Goal: Check status

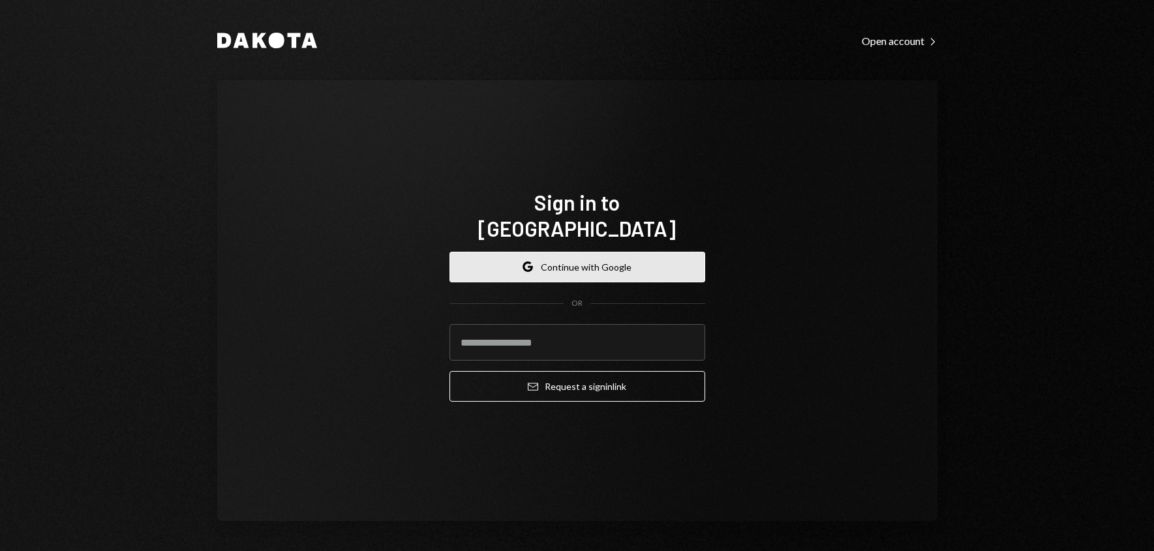
click at [546, 264] on button "Google Continue with Google" at bounding box center [577, 267] width 256 height 31
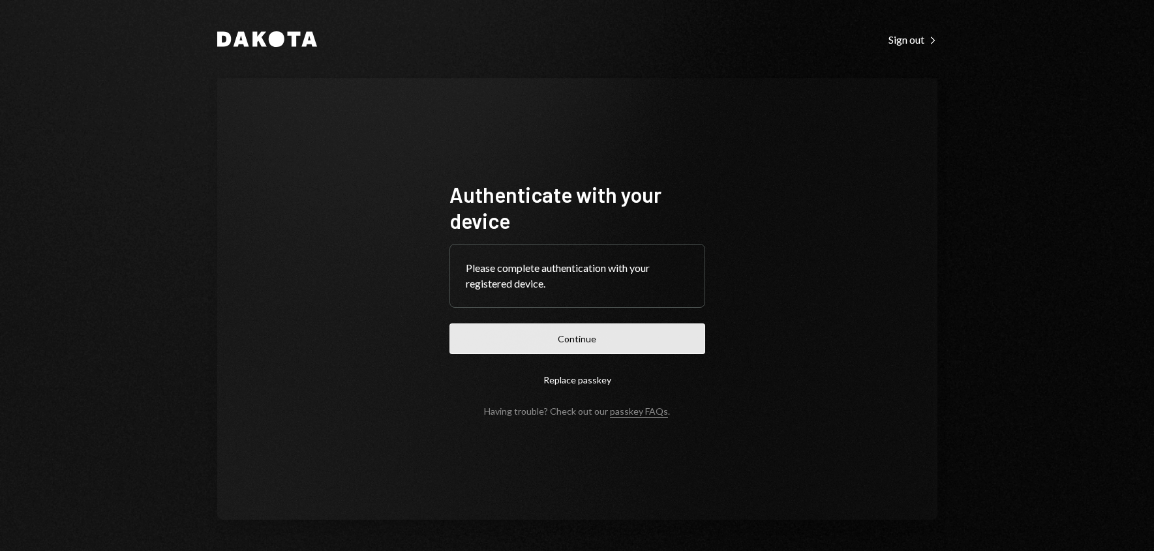
click at [554, 335] on button "Continue" at bounding box center [577, 339] width 256 height 31
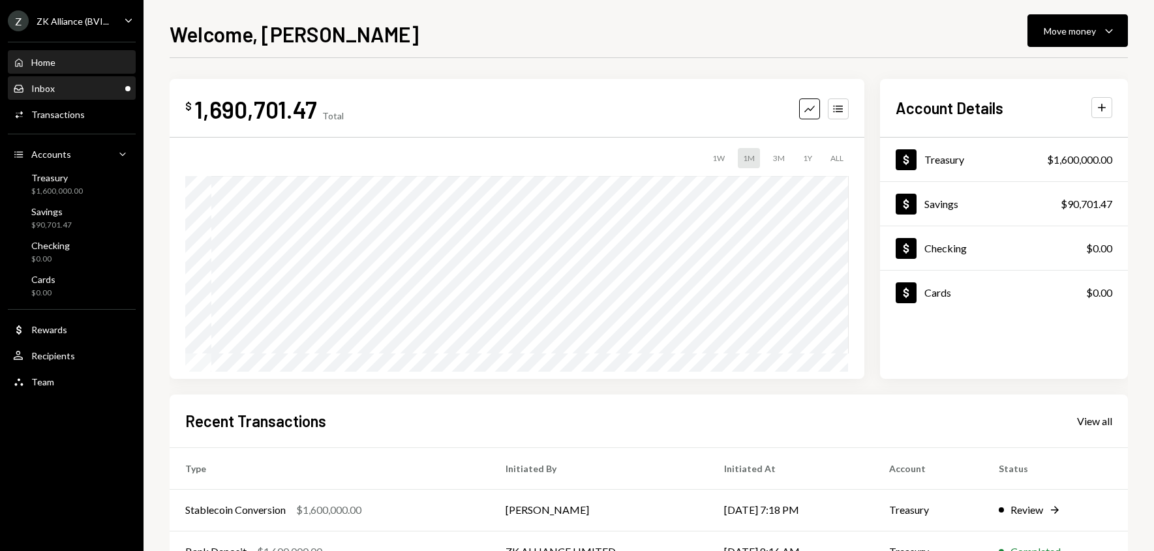
click at [91, 83] on div "Inbox Inbox" at bounding box center [71, 89] width 117 height 12
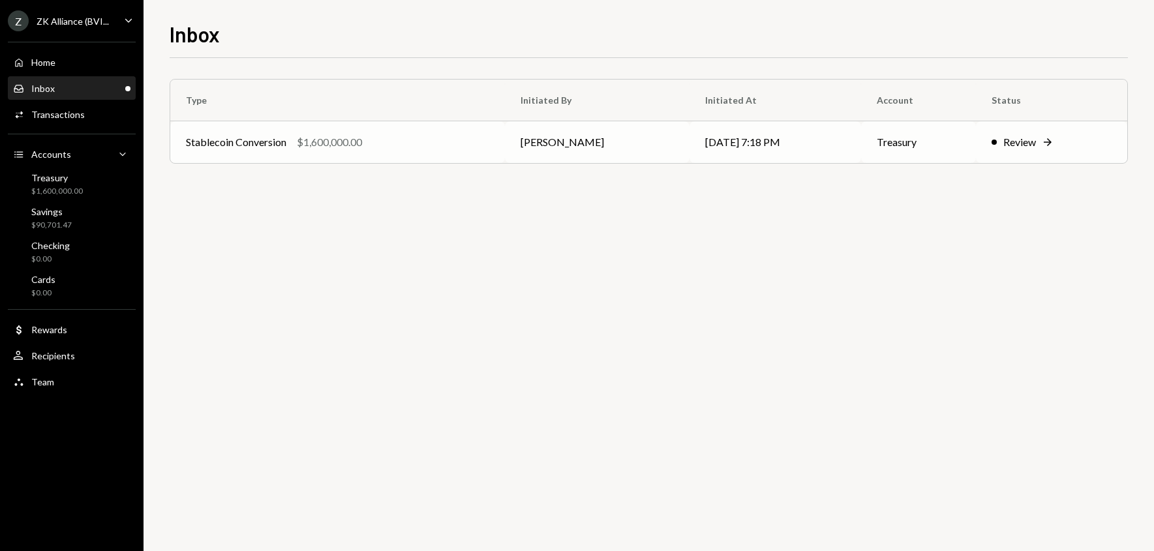
click at [365, 153] on td "Stablecoin Conversion $1,600,000.00" at bounding box center [337, 142] width 335 height 42
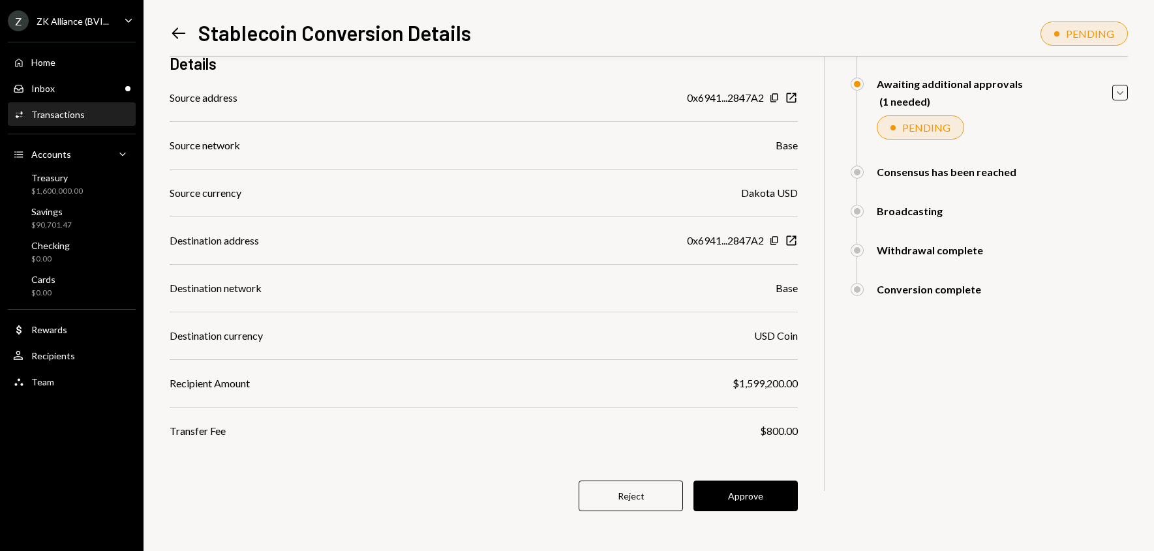
scroll to position [119, 0]
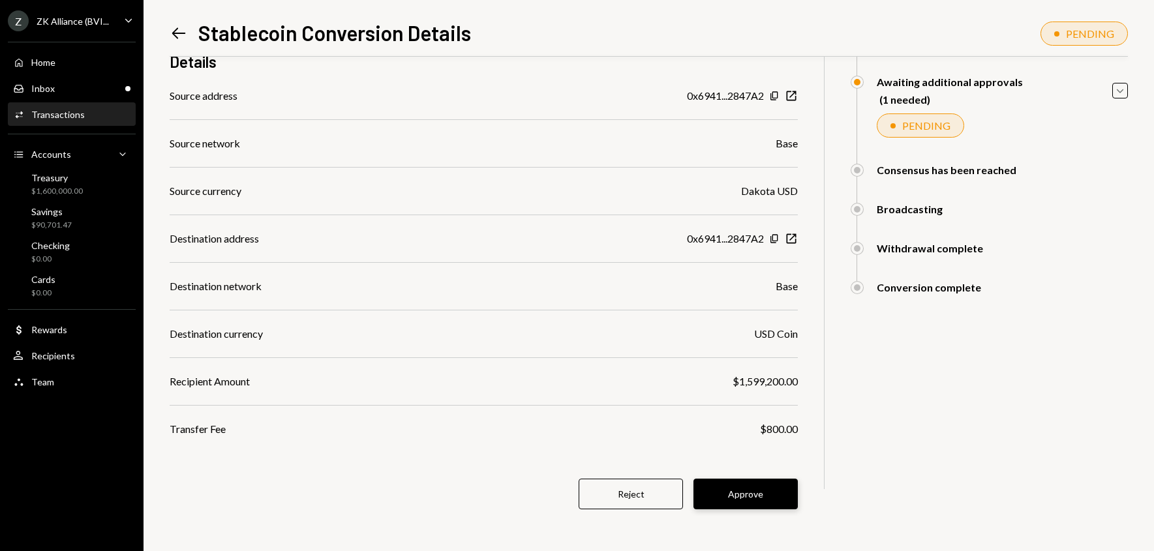
click at [742, 502] on button "Approve" at bounding box center [745, 494] width 104 height 31
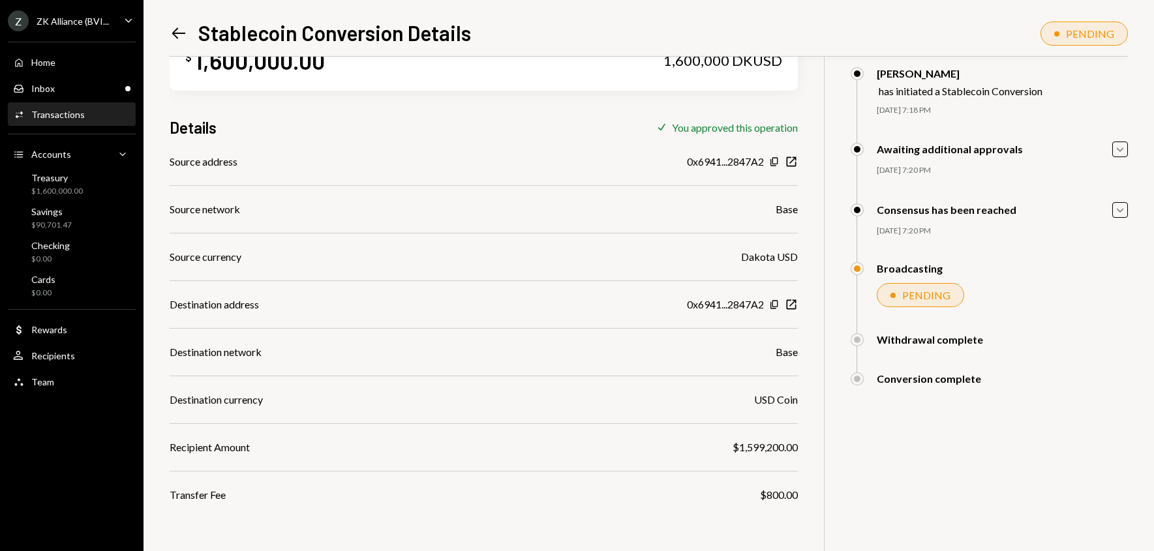
scroll to position [57, 0]
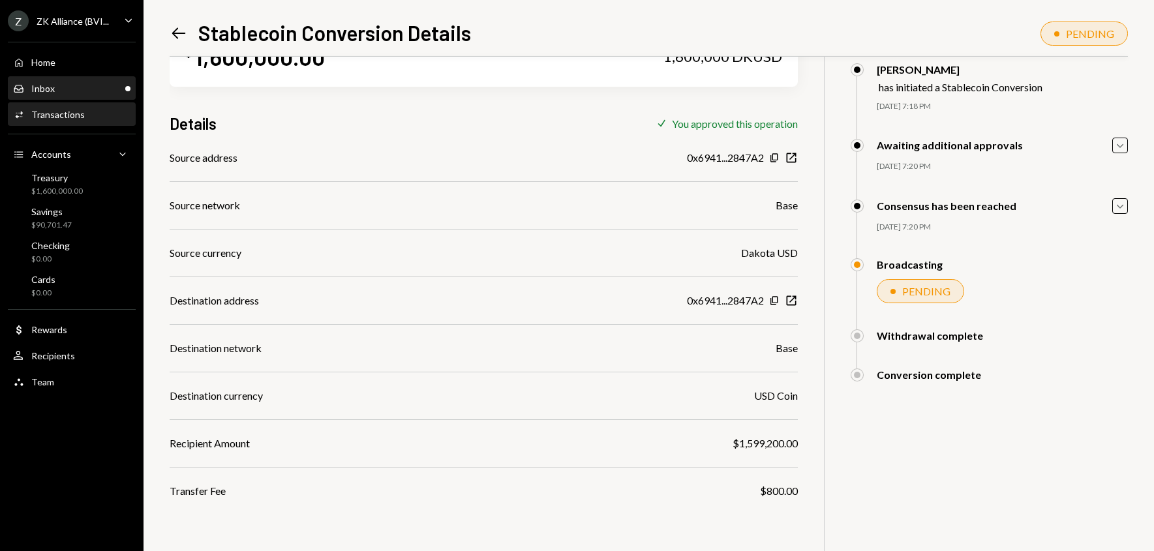
click at [78, 85] on div "Inbox Inbox" at bounding box center [71, 89] width 117 height 12
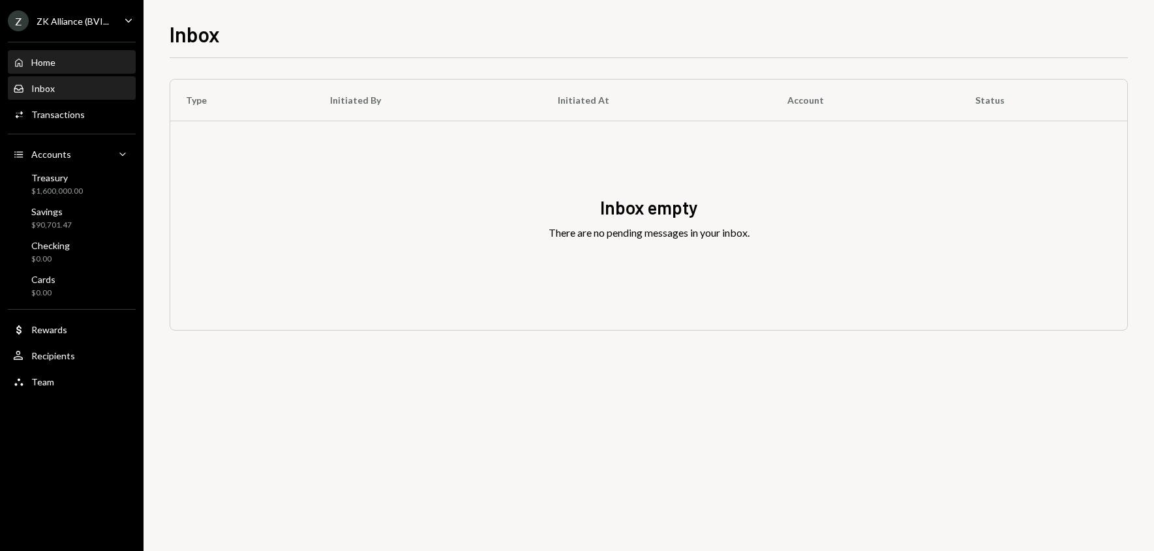
click at [53, 59] on div "Home" at bounding box center [43, 62] width 24 height 11
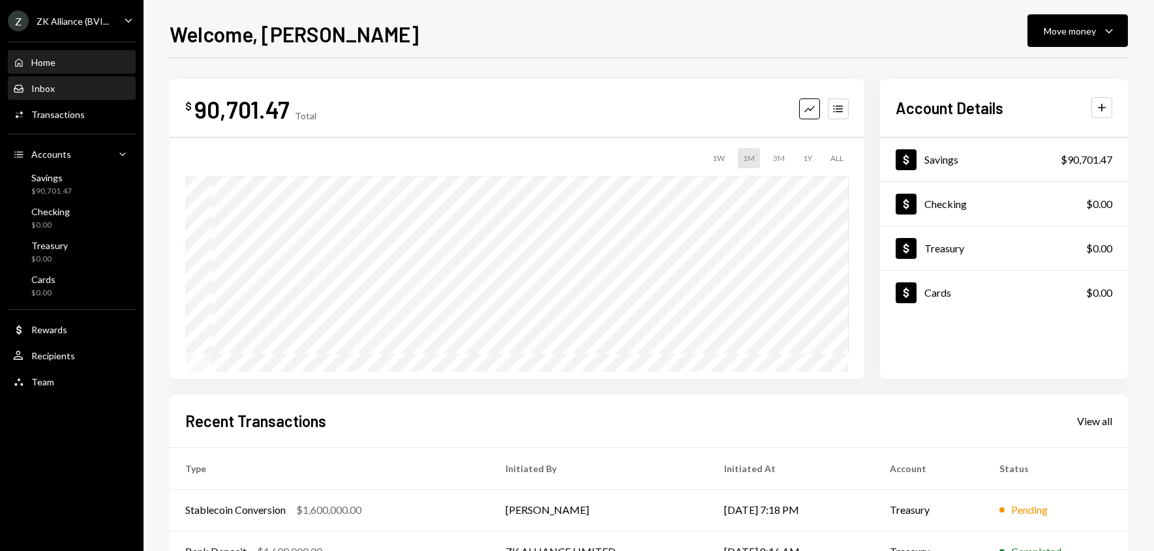
click at [55, 86] on div "Inbox Inbox" at bounding box center [71, 89] width 117 height 12
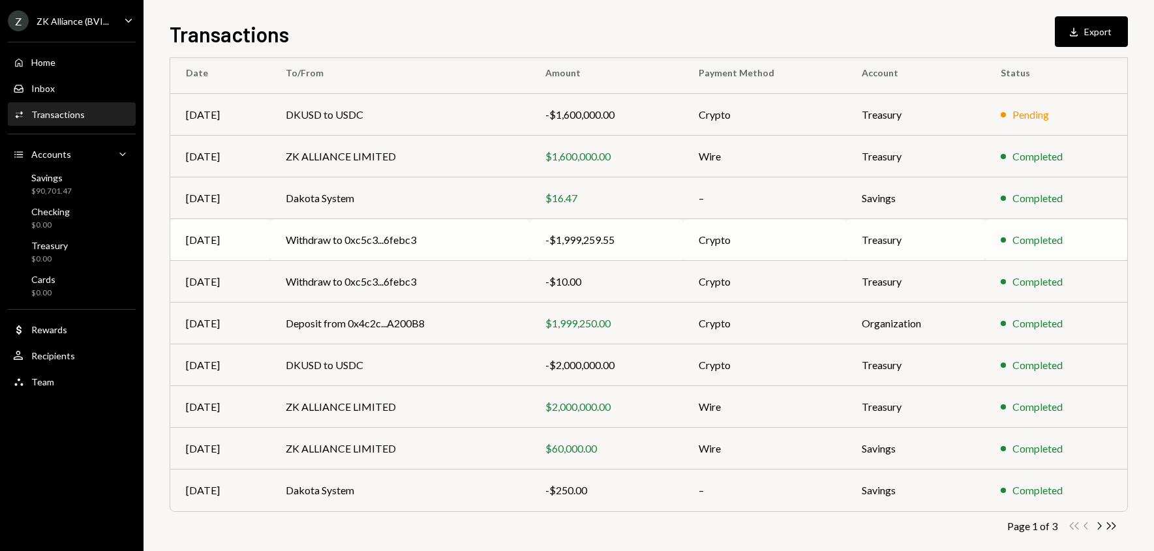
scroll to position [118, 0]
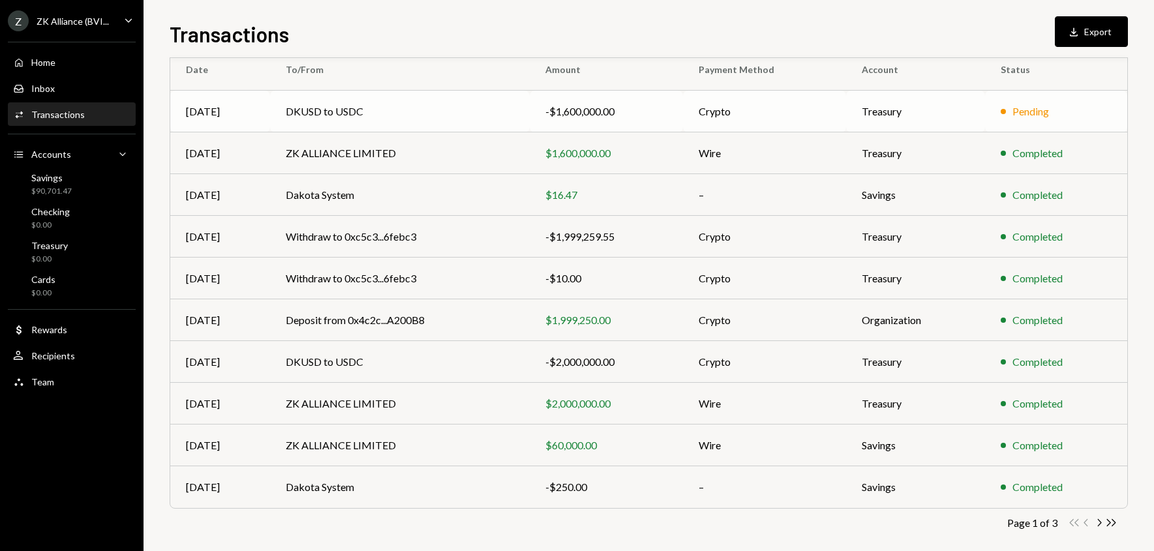
click at [468, 118] on td "DKUSD to USDC" at bounding box center [400, 112] width 260 height 42
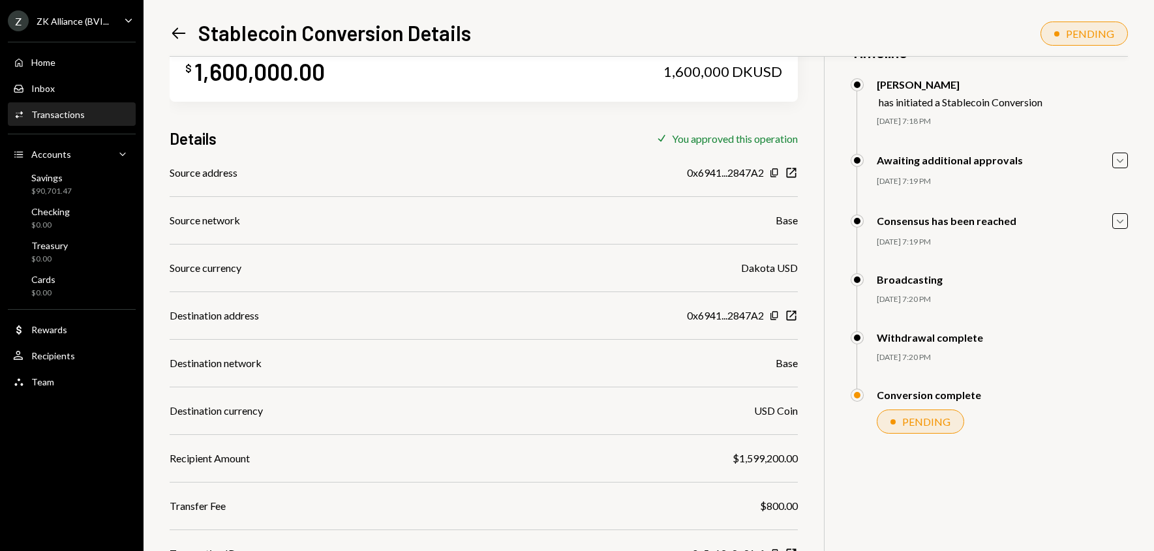
scroll to position [39, 0]
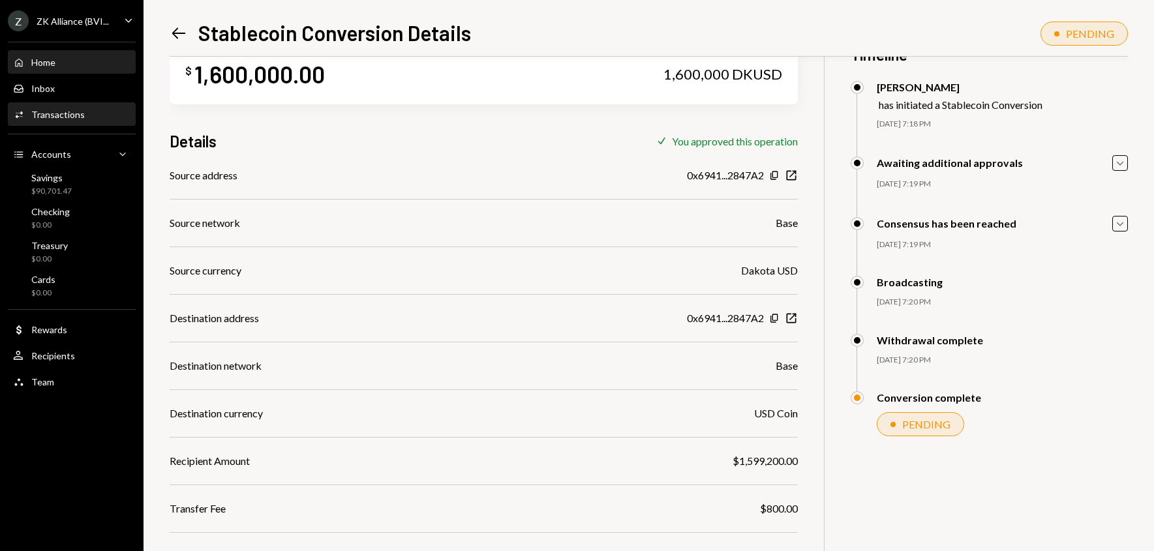
click at [67, 60] on div "Home Home" at bounding box center [71, 63] width 117 height 12
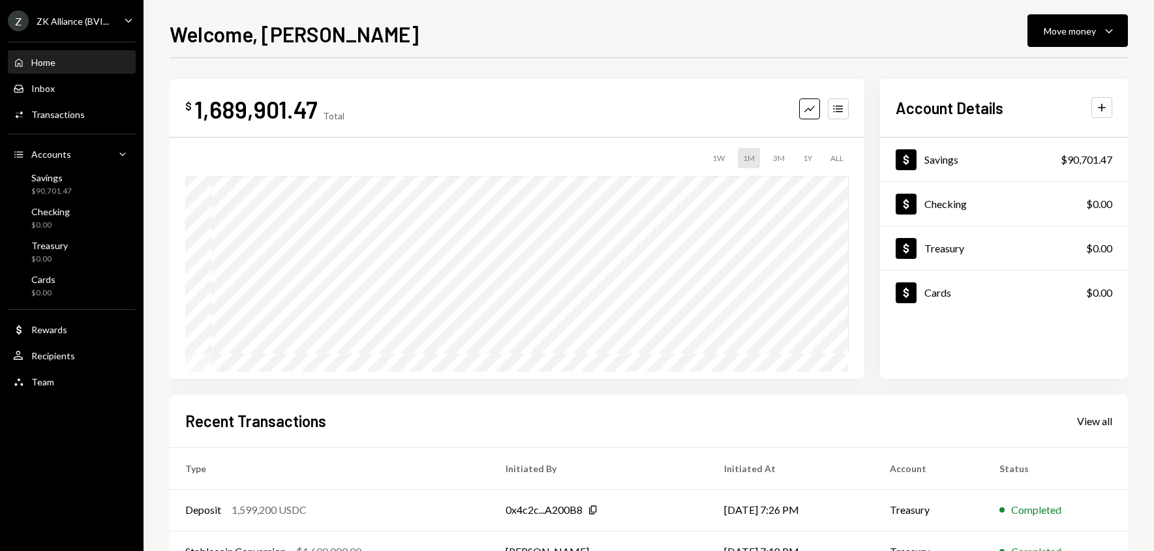
click at [70, 57] on div "Home Home" at bounding box center [71, 63] width 117 height 12
click at [638, 40] on div "Welcome, Jason Move money Caret Down" at bounding box center [649, 32] width 958 height 29
click at [55, 83] on div "Inbox Inbox" at bounding box center [71, 89] width 117 height 12
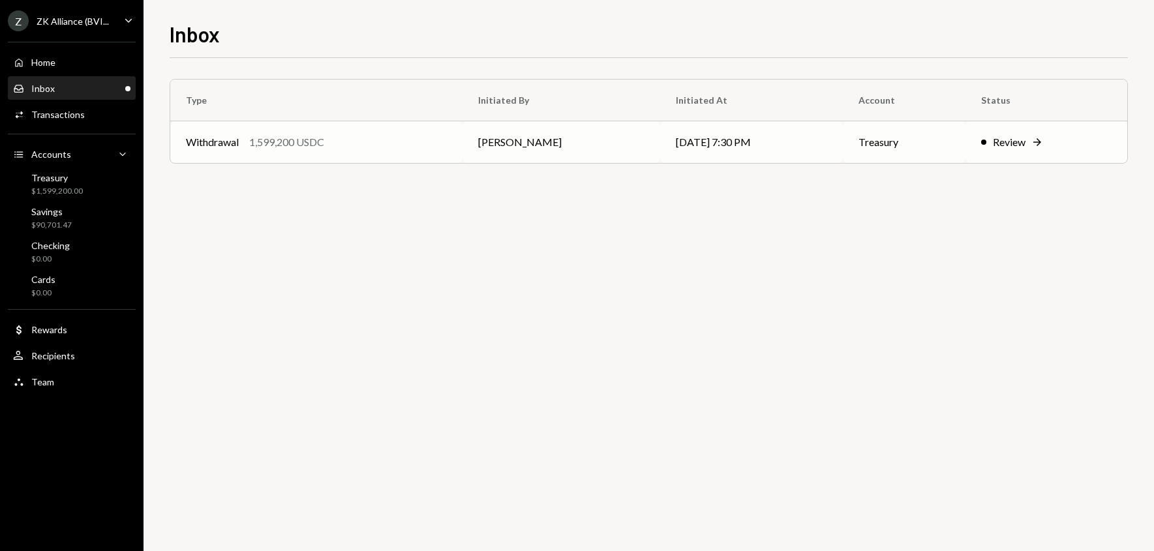
click at [410, 139] on div "Withdrawal 1,599,200 USDC" at bounding box center [316, 142] width 261 height 16
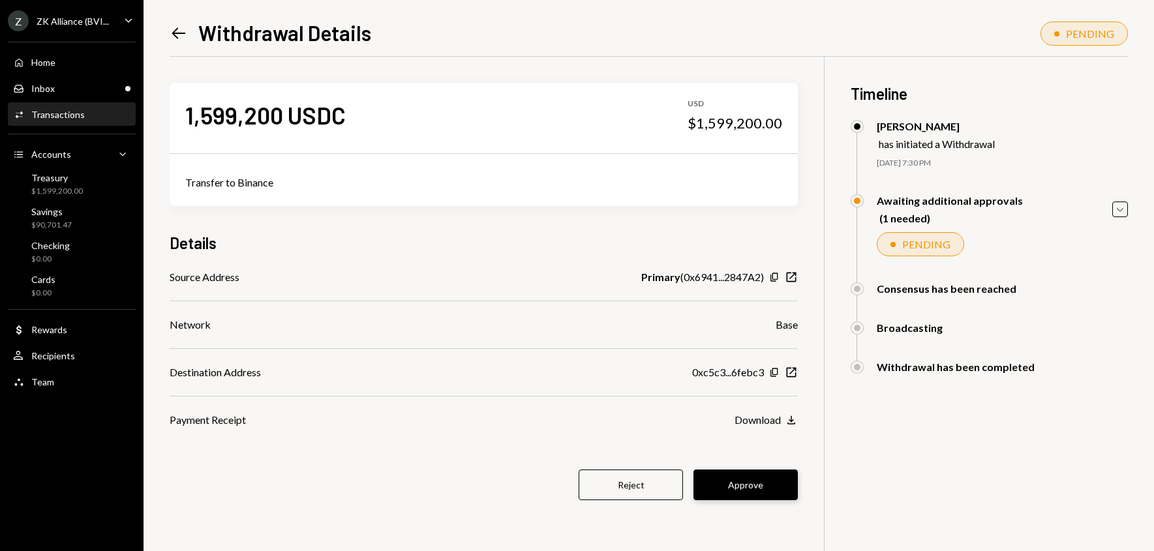
click at [769, 484] on button "Approve" at bounding box center [745, 485] width 104 height 31
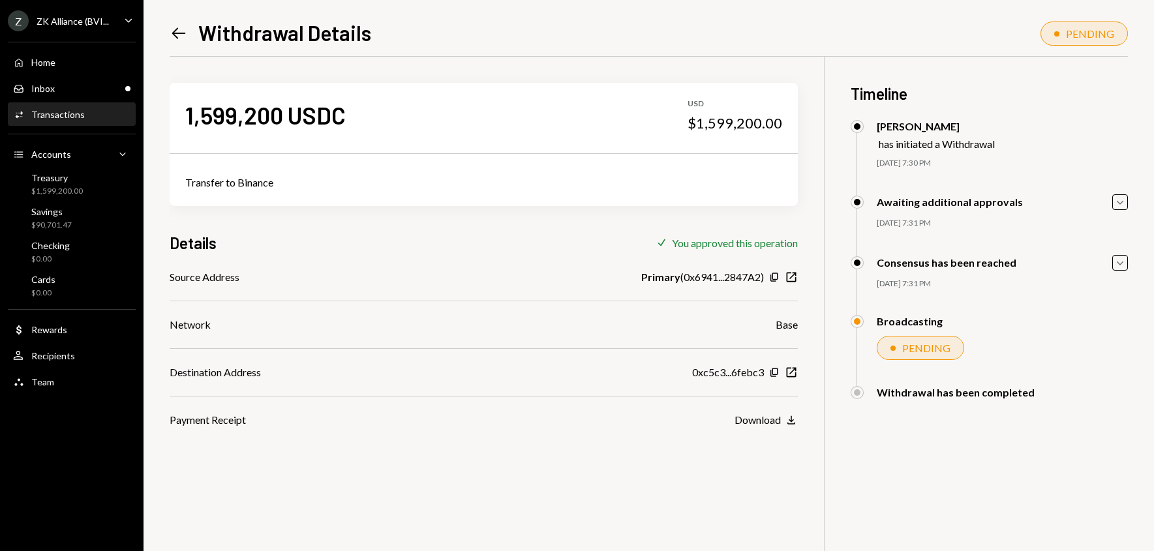
click at [592, 241] on div "Details Check You approved this operation" at bounding box center [484, 243] width 628 height 22
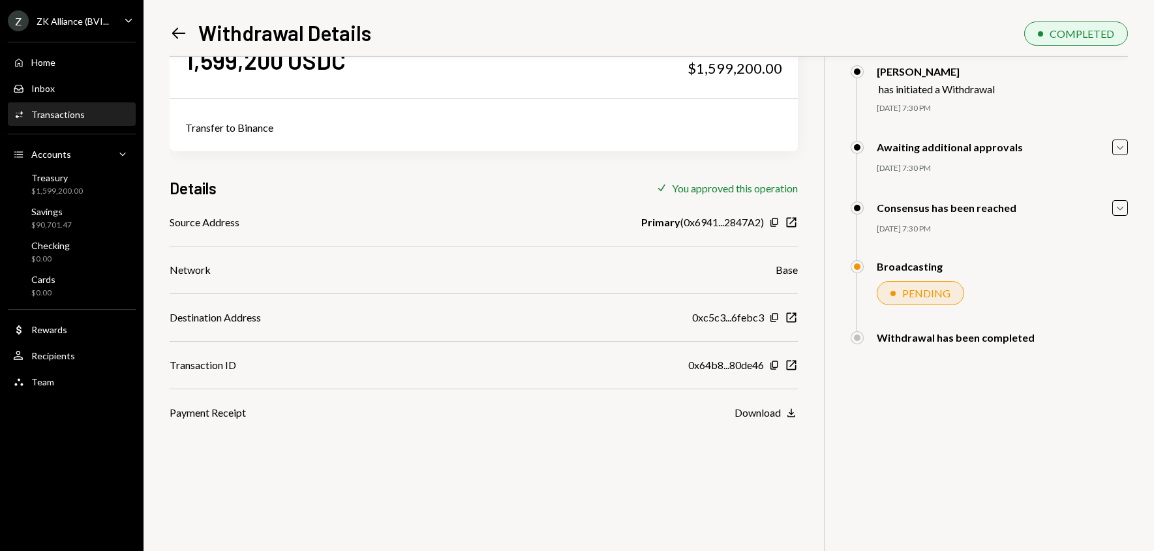
scroll to position [57, 0]
click at [41, 57] on div "Home Home" at bounding box center [34, 63] width 42 height 12
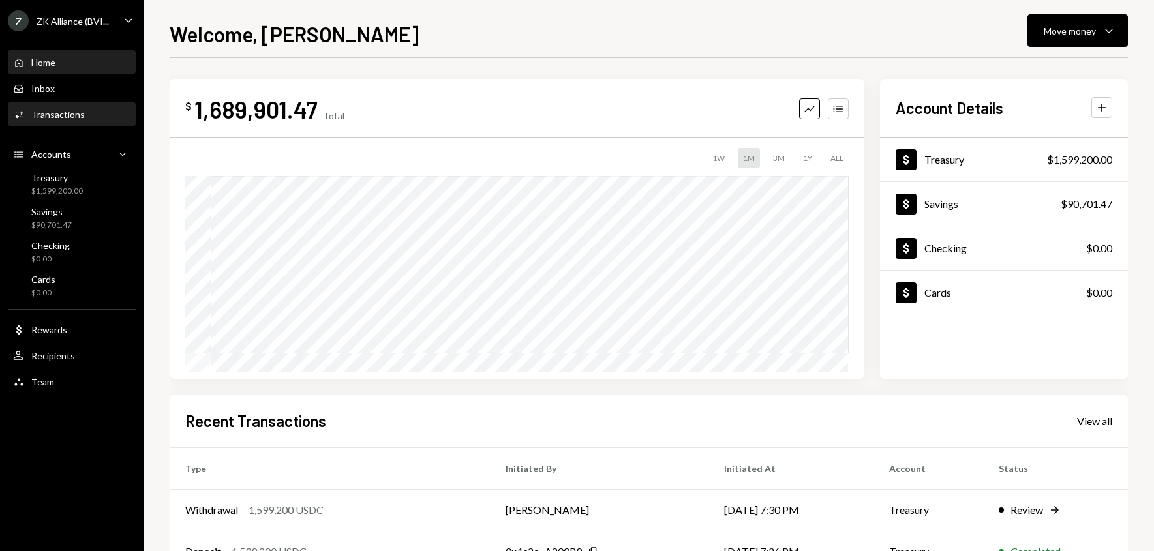
click at [79, 114] on div "Transactions" at bounding box center [57, 114] width 53 height 11
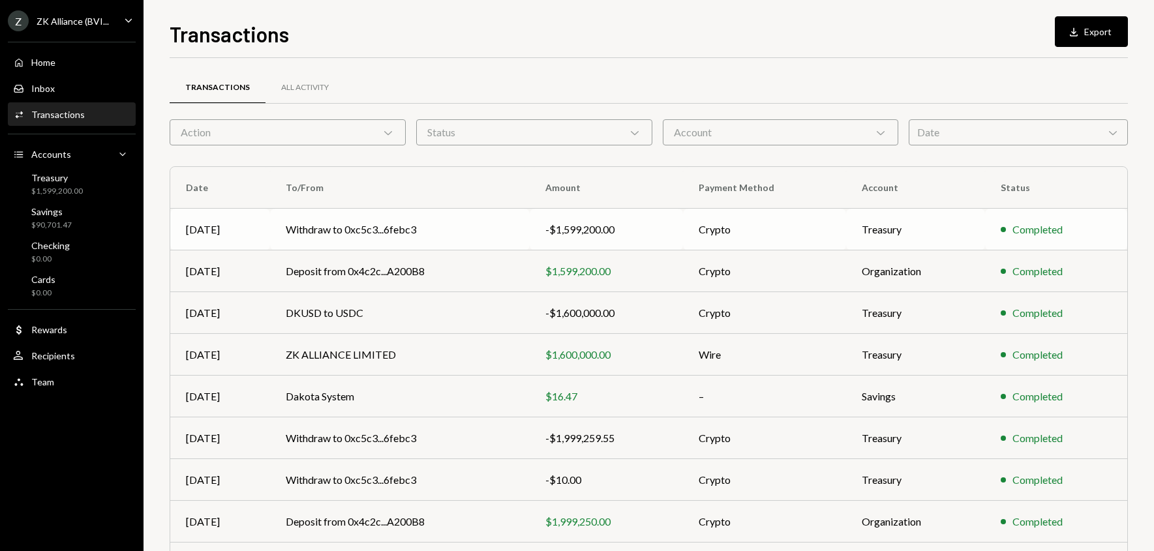
click at [352, 229] on td "Withdraw to 0xc5c3...6febc3" at bounding box center [400, 230] width 260 height 42
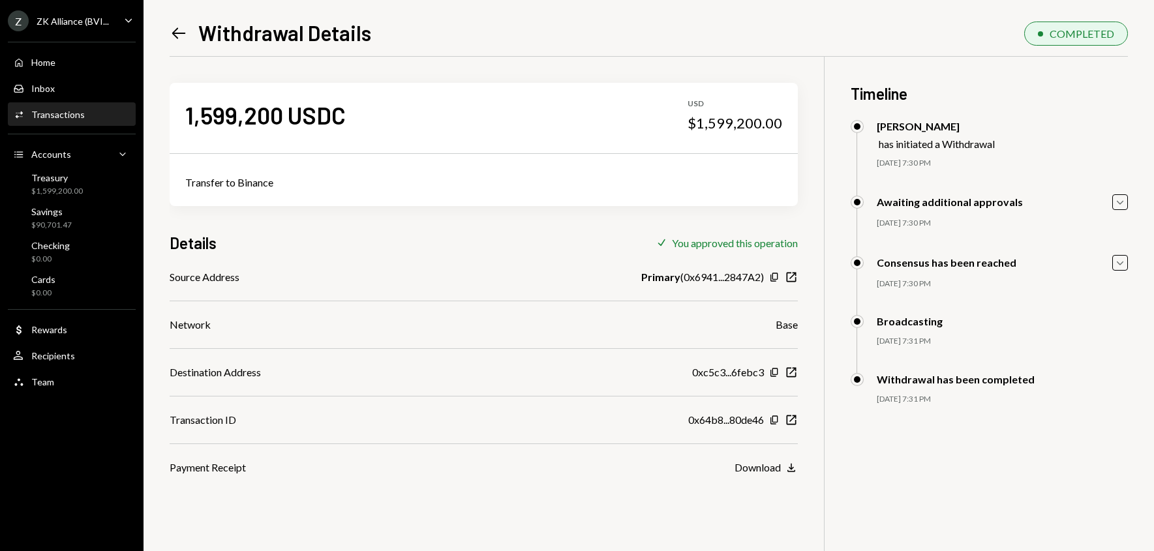
click at [179, 37] on icon "Left Arrow" at bounding box center [179, 33] width 18 height 18
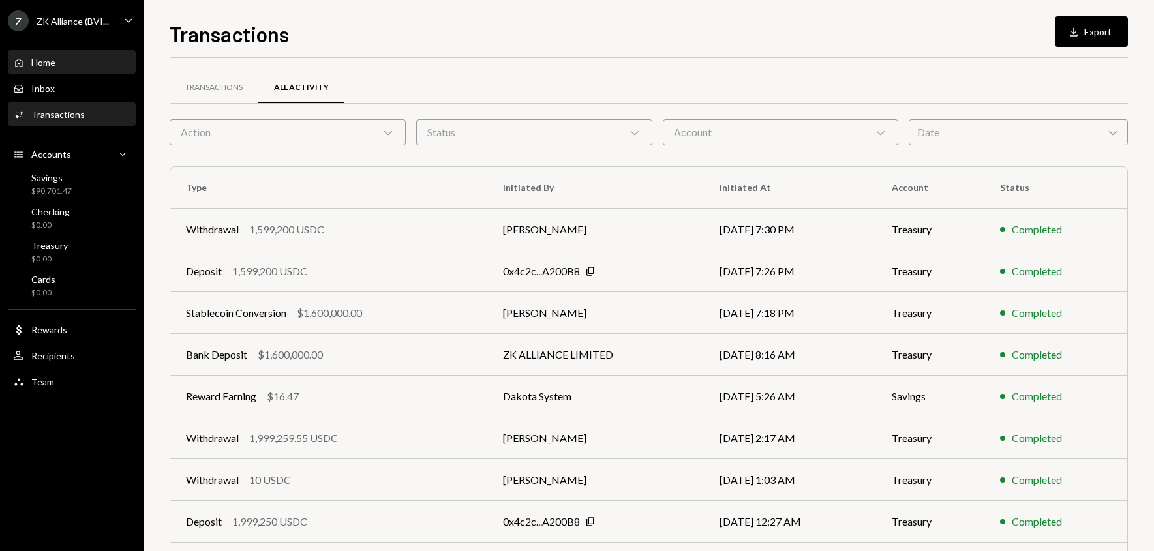
click at [57, 63] on div "Home Home" at bounding box center [71, 63] width 117 height 12
